Goal: Task Accomplishment & Management: Manage account settings

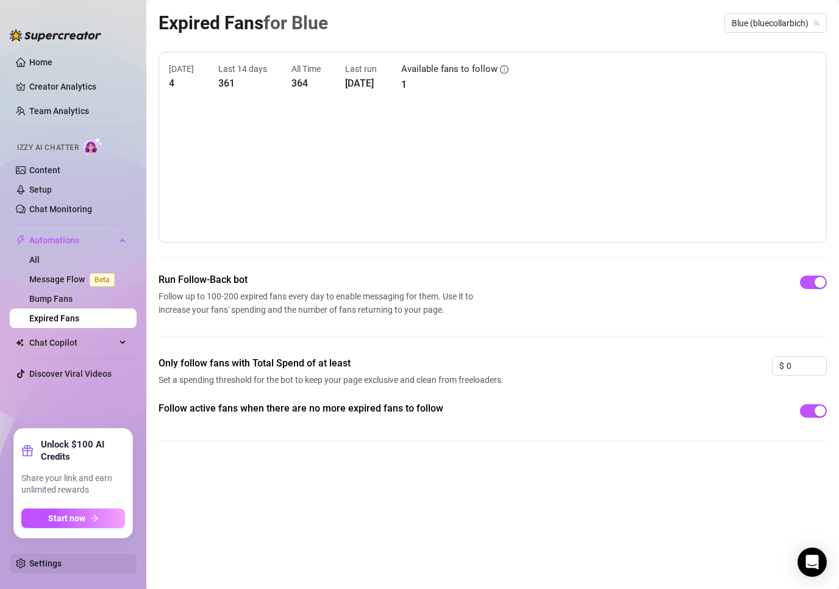
click at [62, 560] on link "Settings" at bounding box center [45, 564] width 32 height 10
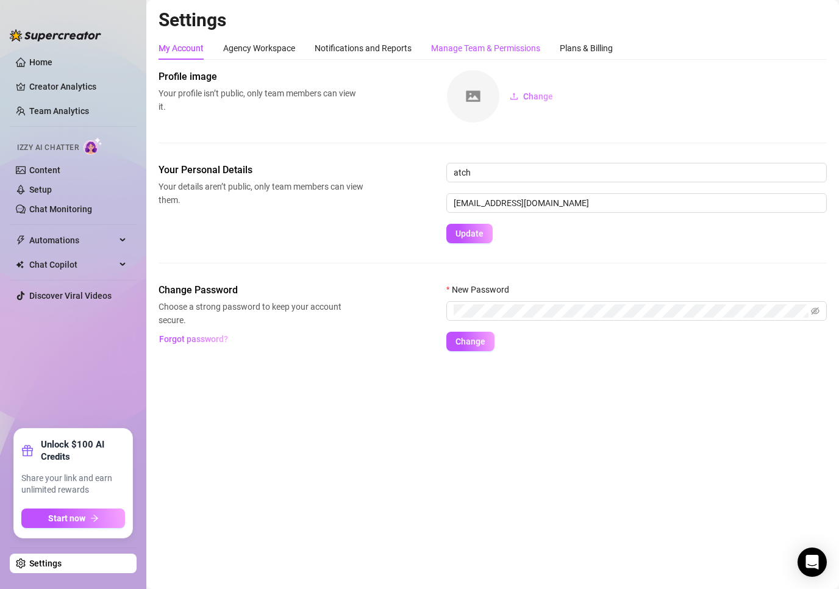
click at [517, 52] on div "Manage Team & Permissions" at bounding box center [485, 47] width 109 height 13
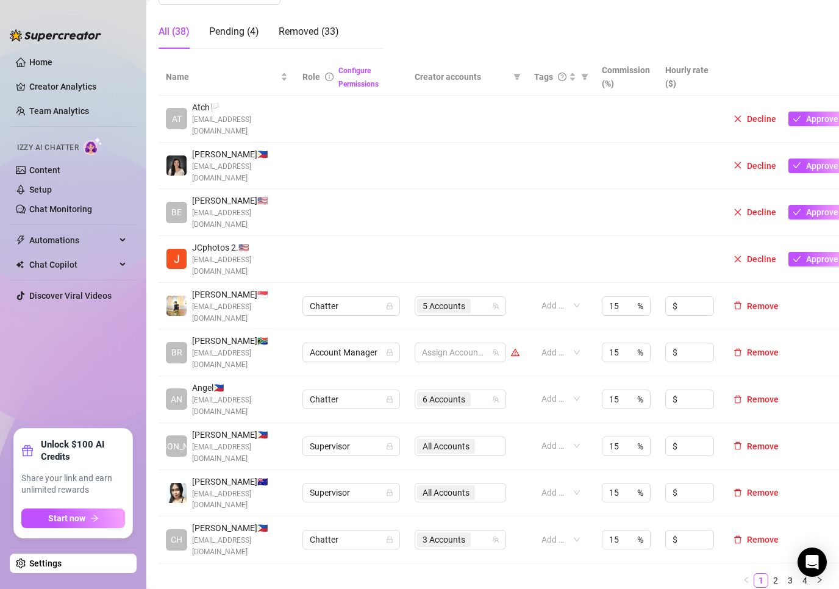
scroll to position [244, 0]
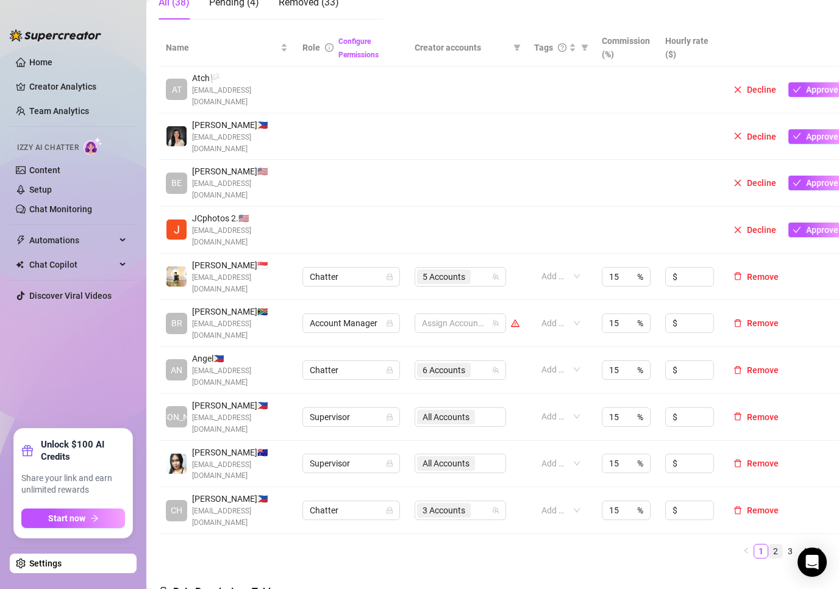
click at [769, 545] on link "2" at bounding box center [775, 551] width 13 height 13
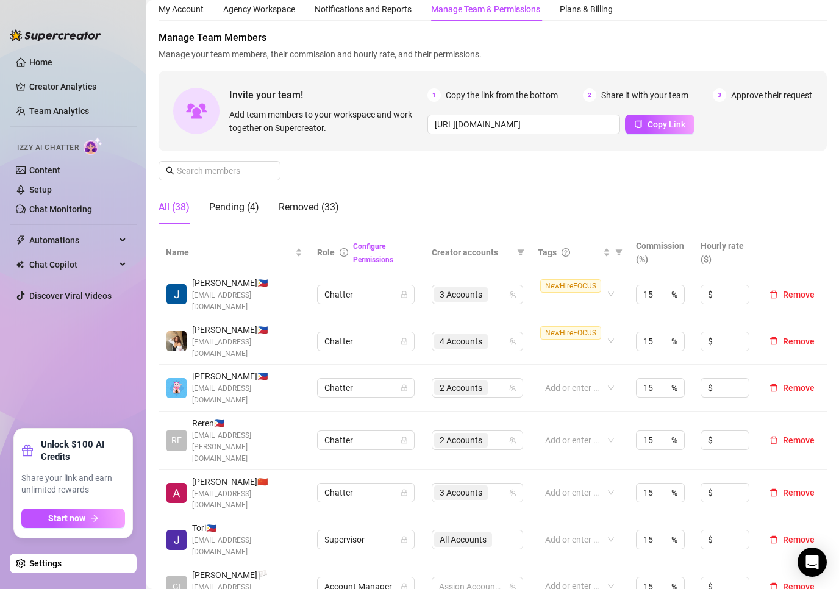
scroll to position [0, 0]
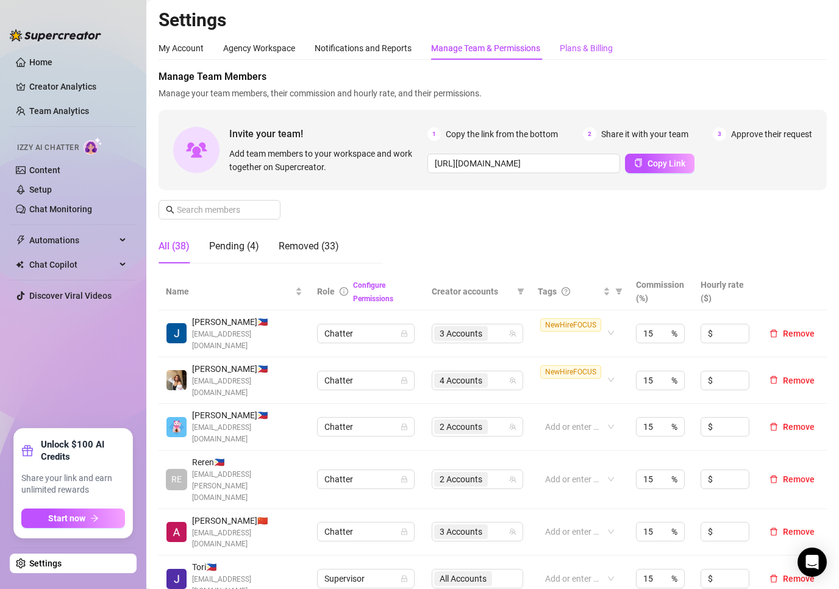
click at [603, 45] on div "Plans & Billing" at bounding box center [586, 47] width 53 height 13
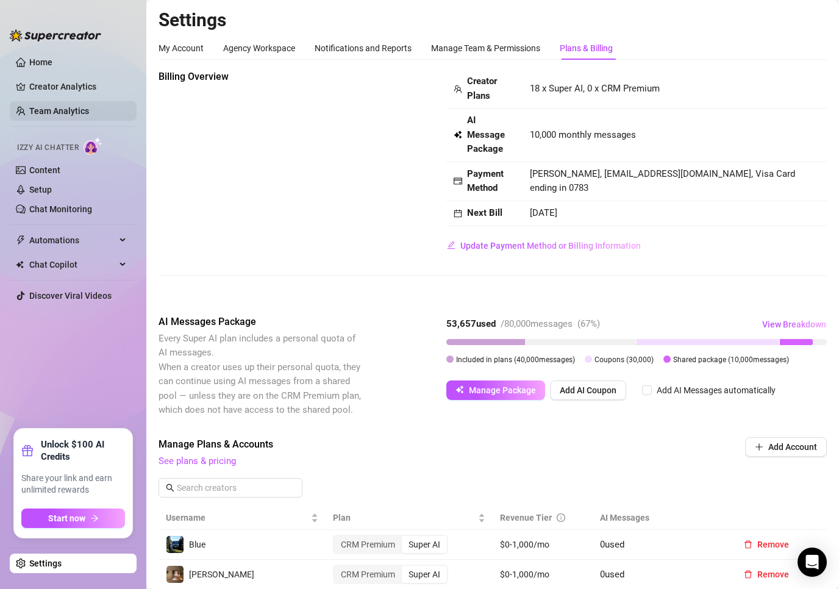
click at [72, 106] on link "Team Analytics" at bounding box center [59, 111] width 60 height 10
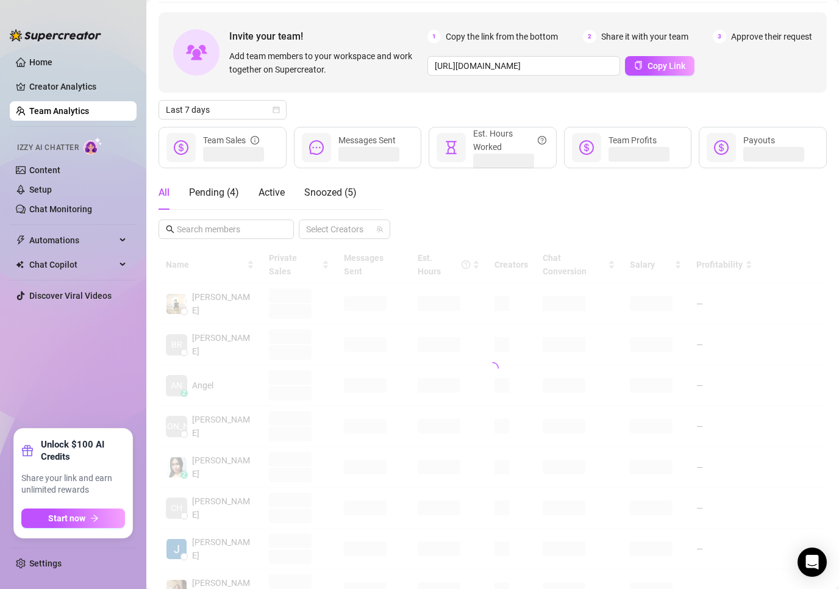
scroll to position [122, 0]
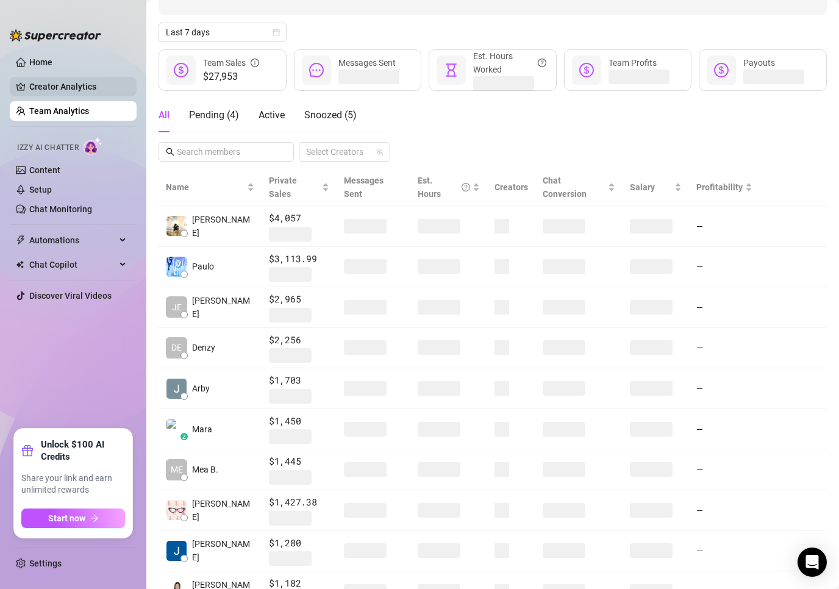
click at [97, 87] on link "Creator Analytics" at bounding box center [78, 87] width 98 height 20
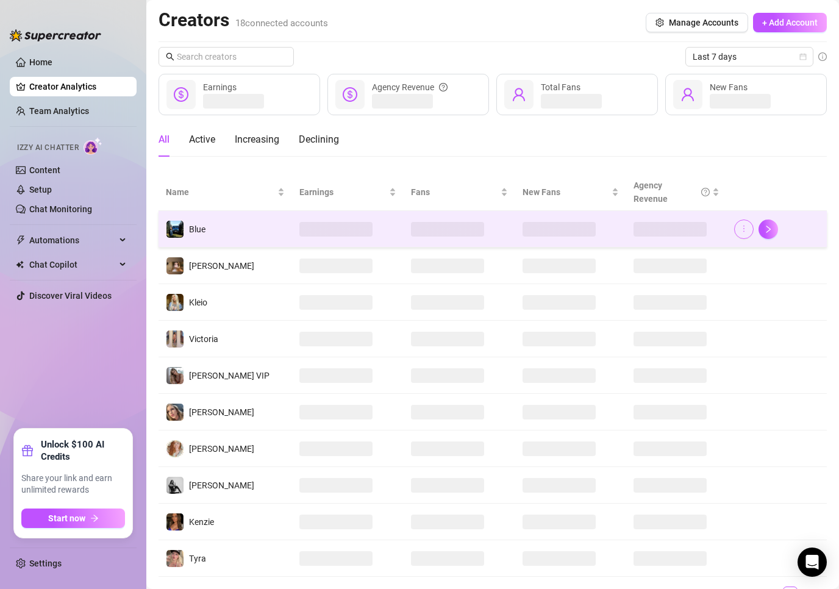
click at [740, 229] on icon "more" at bounding box center [744, 228] width 9 height 9
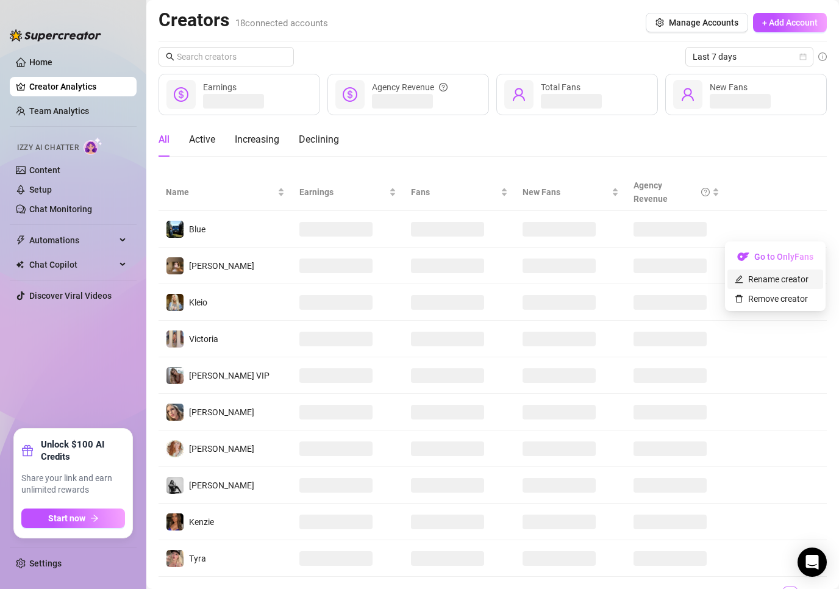
click at [746, 276] on link "Rename creator" at bounding box center [772, 279] width 74 height 10
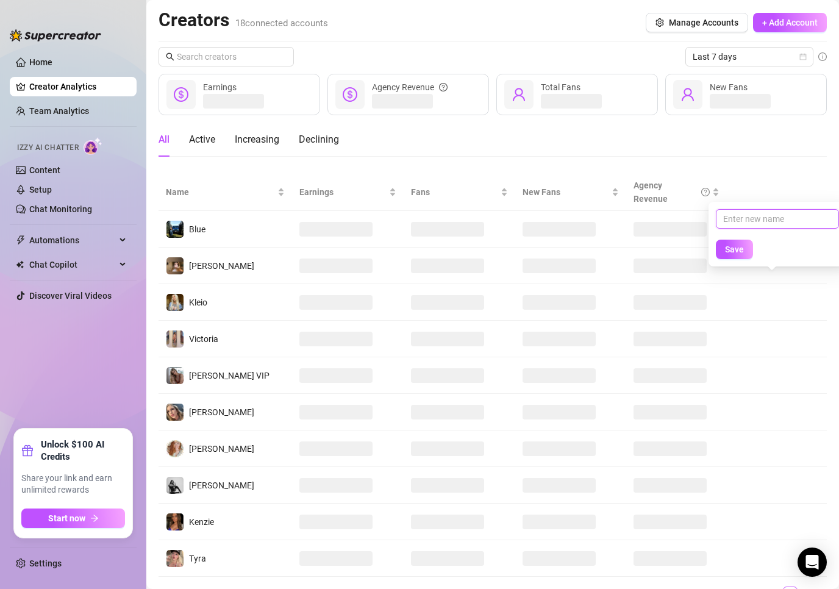
click at [751, 214] on input "text" at bounding box center [777, 219] width 123 height 20
type input "[PERSON_NAME]"
click at [716, 240] on button "Save" at bounding box center [734, 250] width 37 height 20
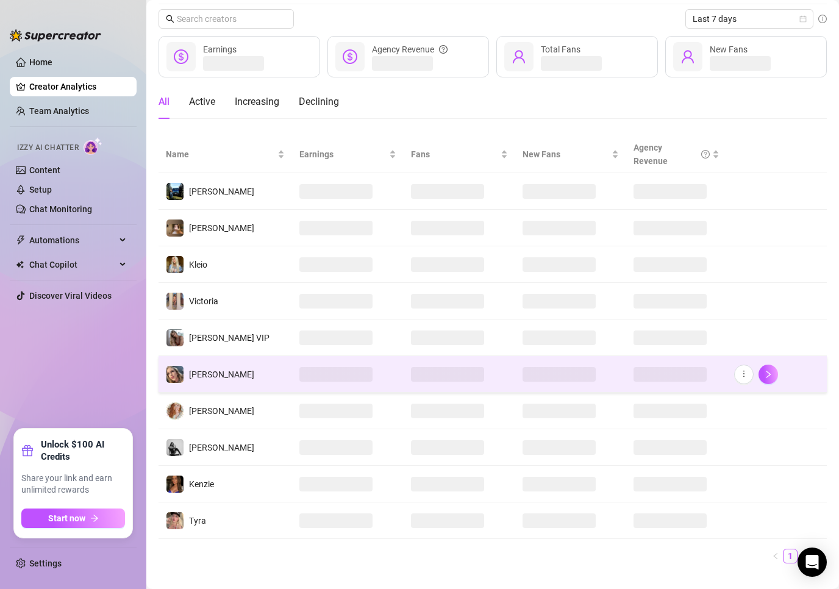
scroll to position [59, 0]
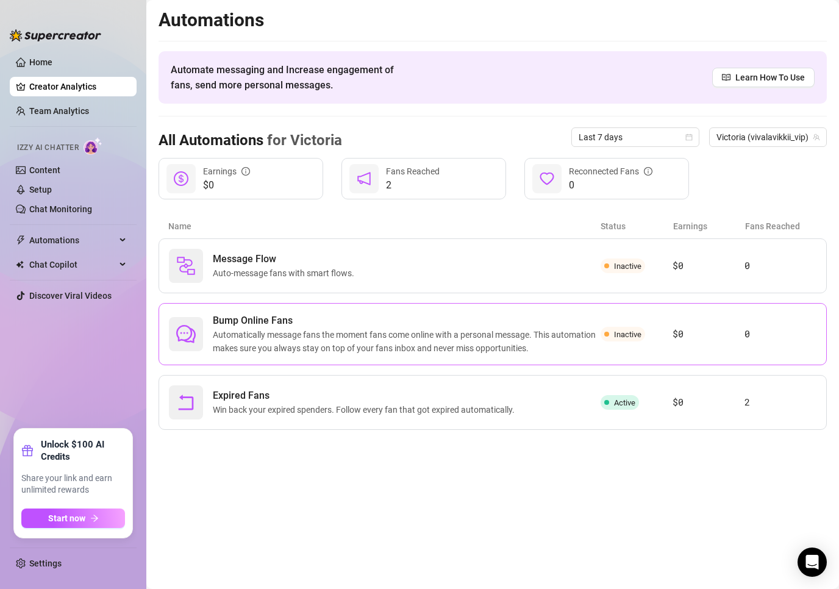
click at [463, 320] on span "Bump Online Fans" at bounding box center [407, 321] width 388 height 15
